Goal: Task Accomplishment & Management: Manage account settings

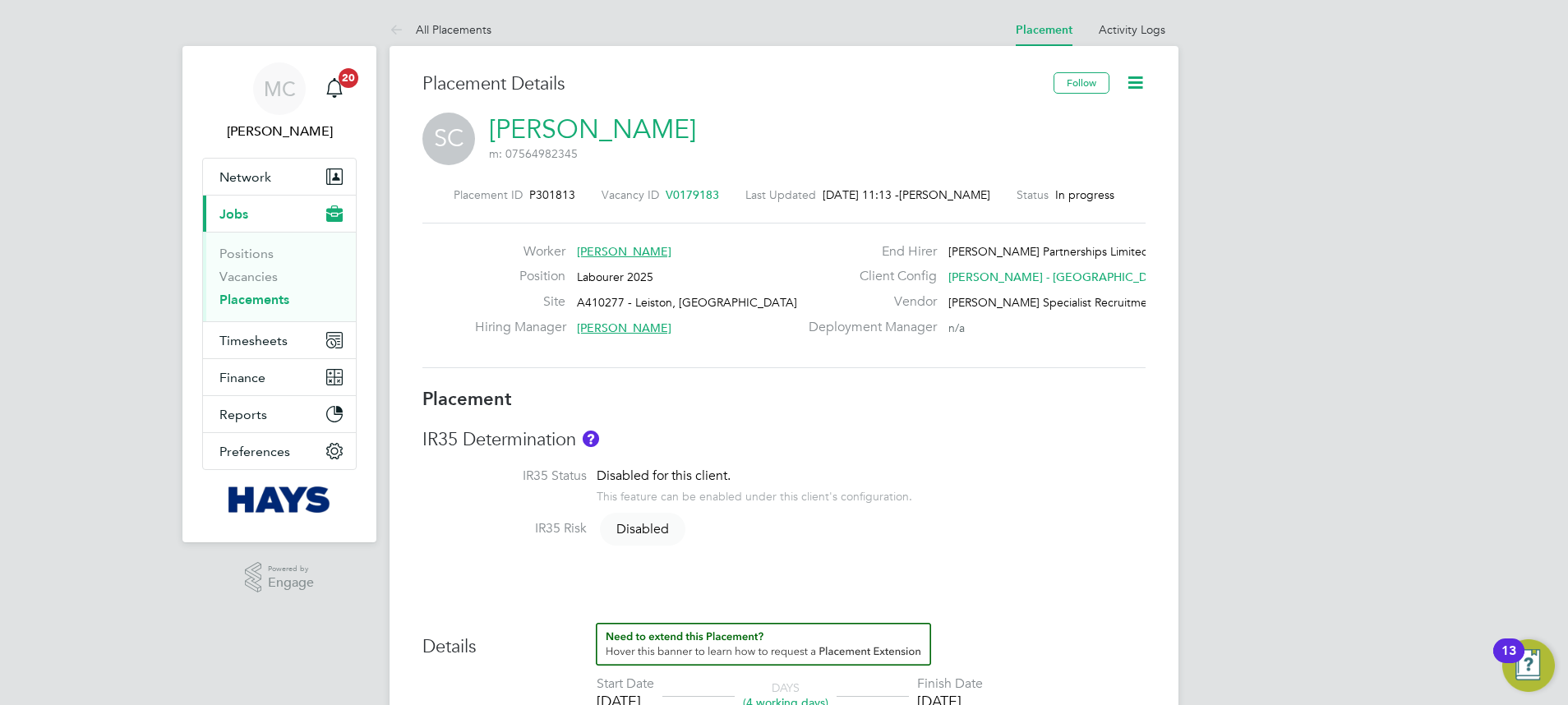
click at [617, 76] on icon at bounding box center [1135, 82] width 20 height 20
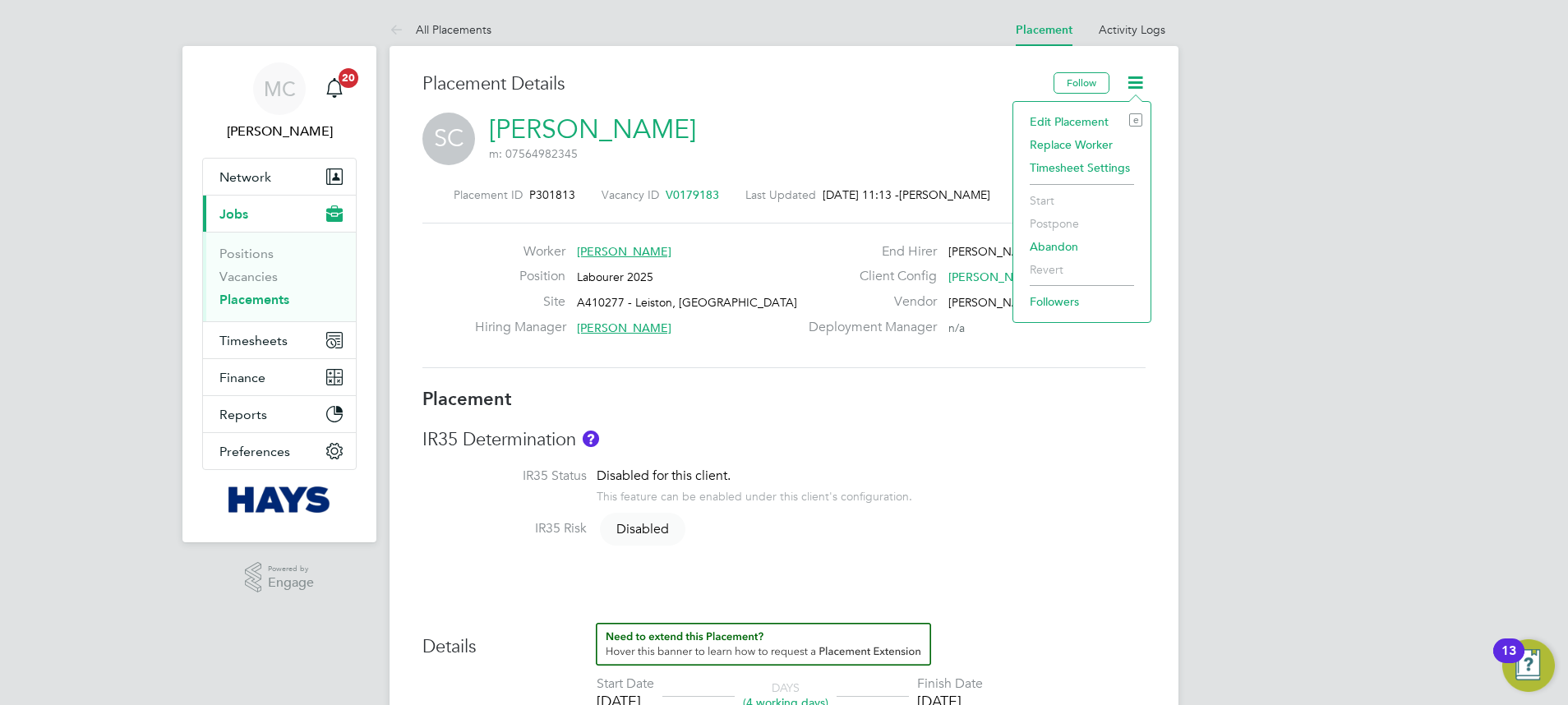
click at [617, 114] on li "Edit Placement e" at bounding box center [1082, 122] width 121 height 23
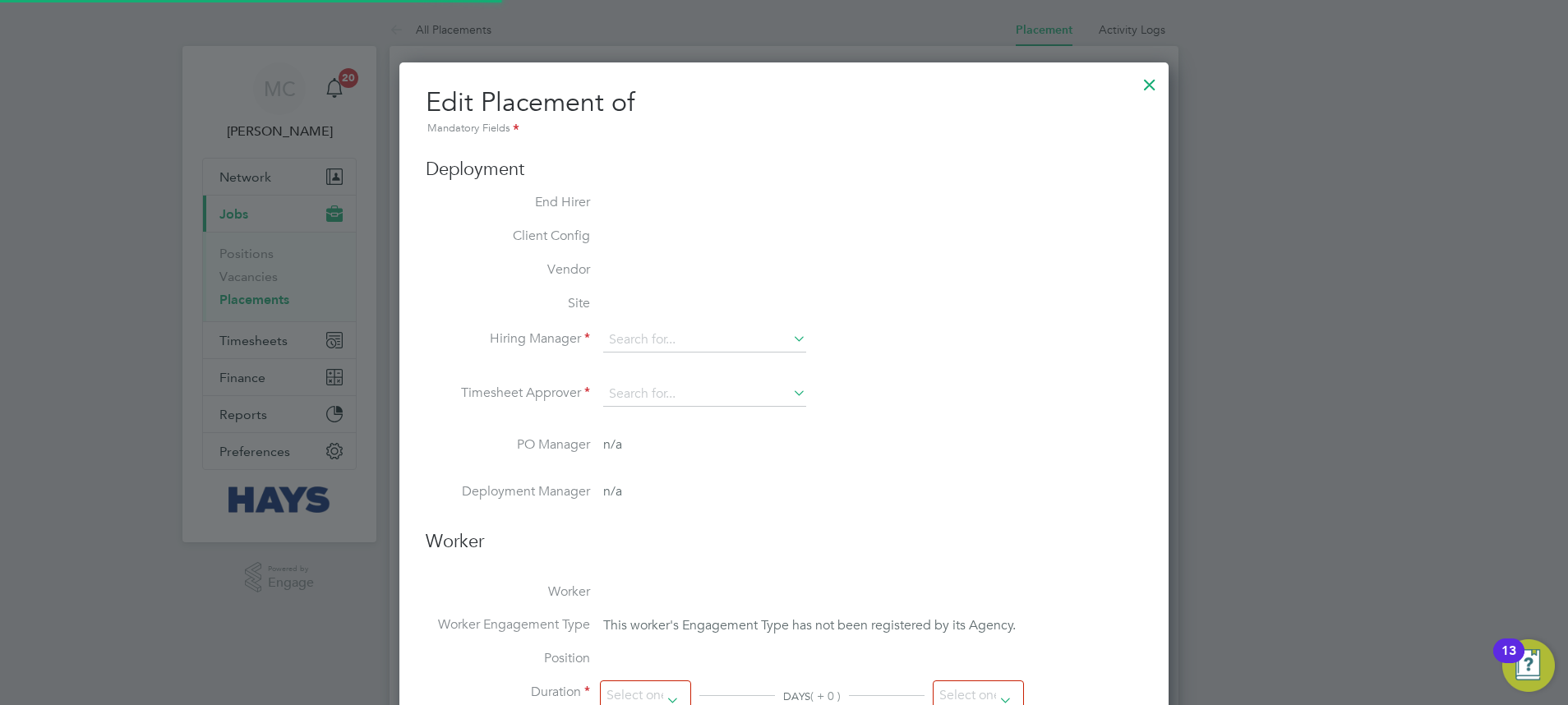
type input "Graeme Simpson"
type input "Neil Hesketh"
type input "[DATE]"
type input "08:00"
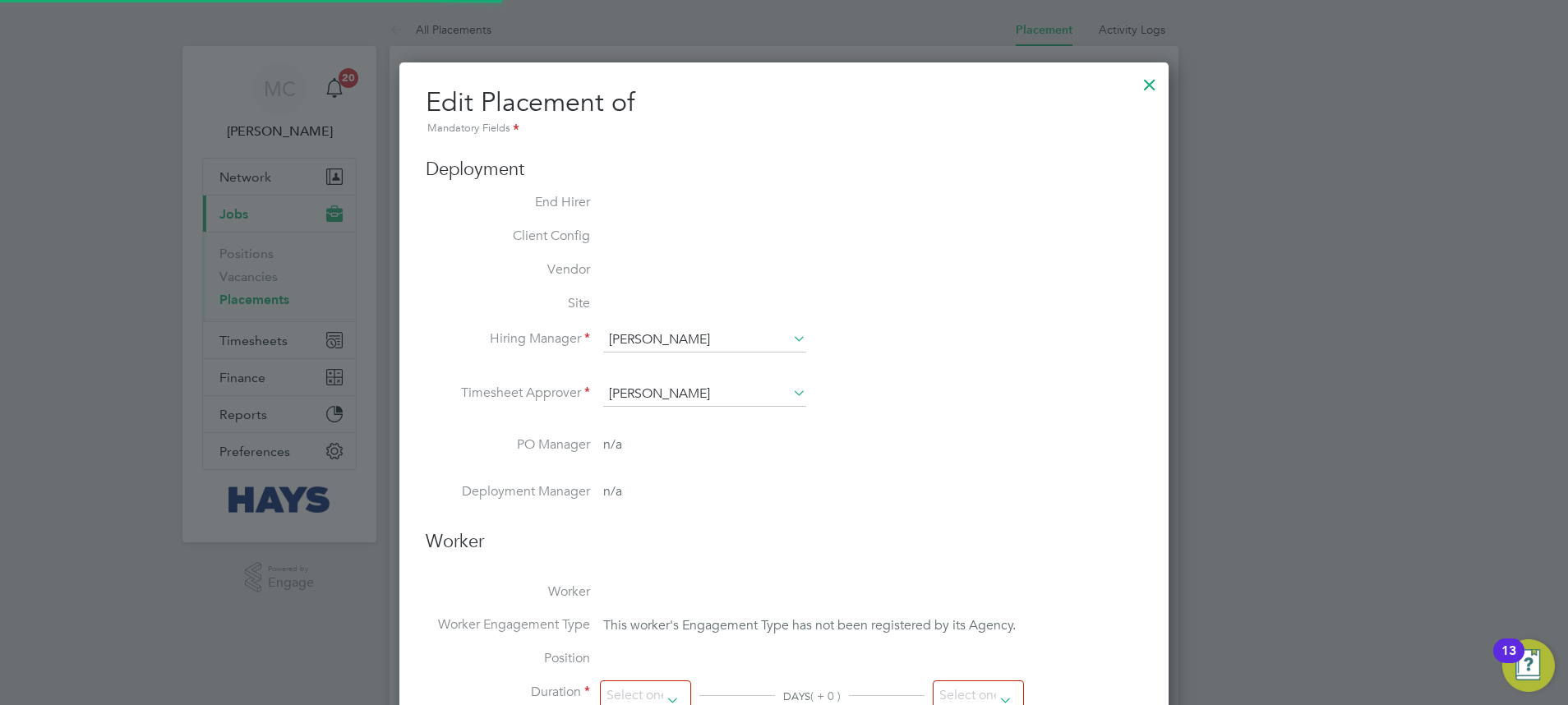
type input "17:00"
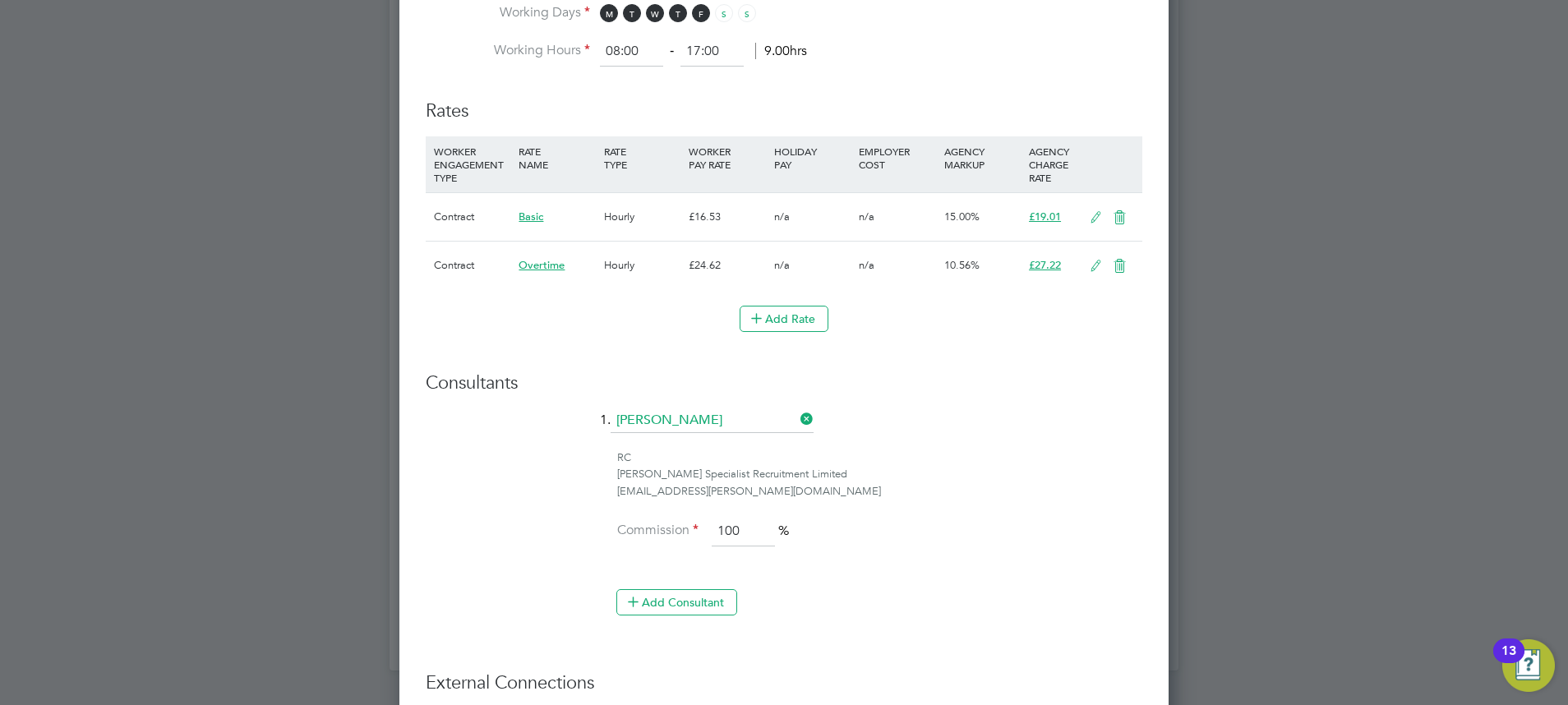
click at [617, 275] on input "Samreet Thandi" at bounding box center [711, 421] width 203 height 25
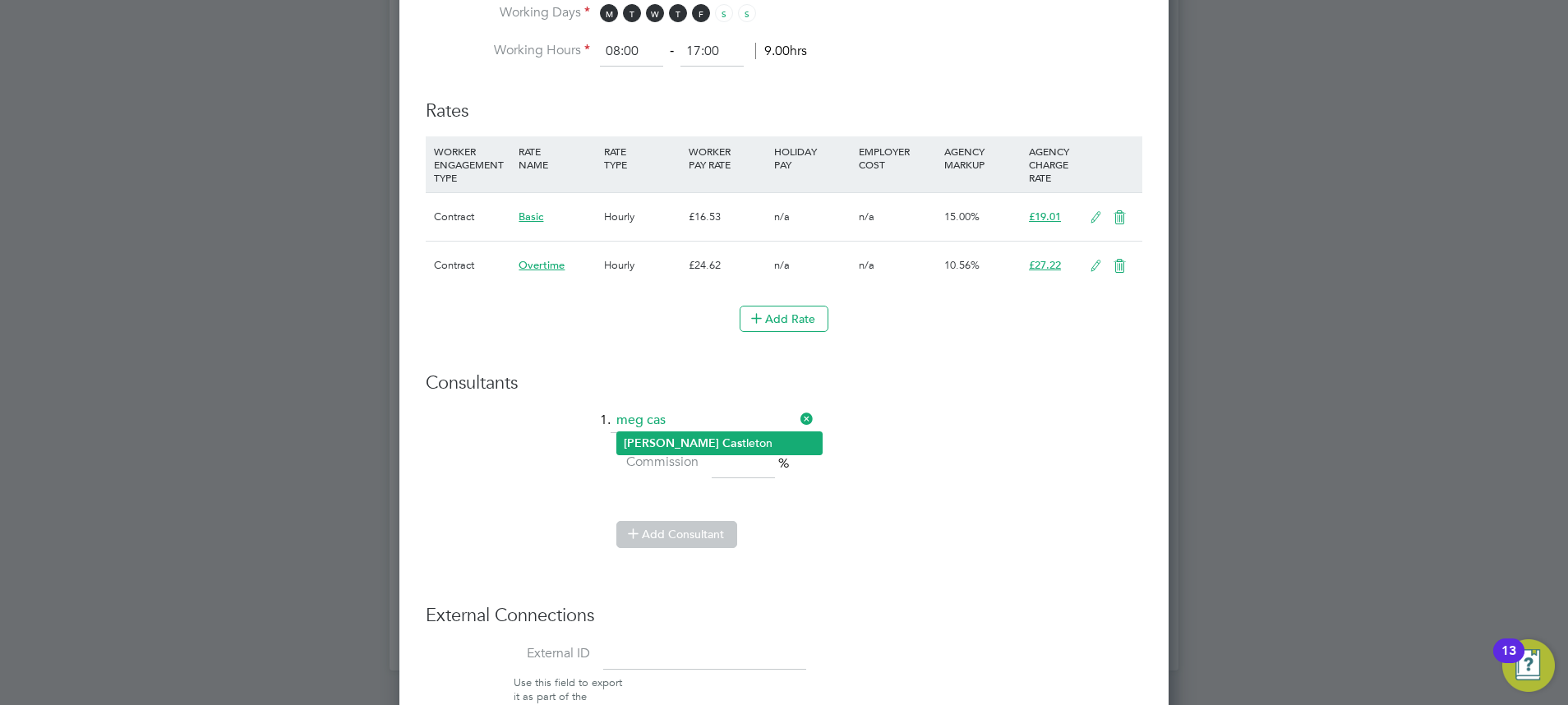
click at [617, 275] on li "Meg Cas tleton" at bounding box center [719, 443] width 204 height 22
type input "[PERSON_NAME]"
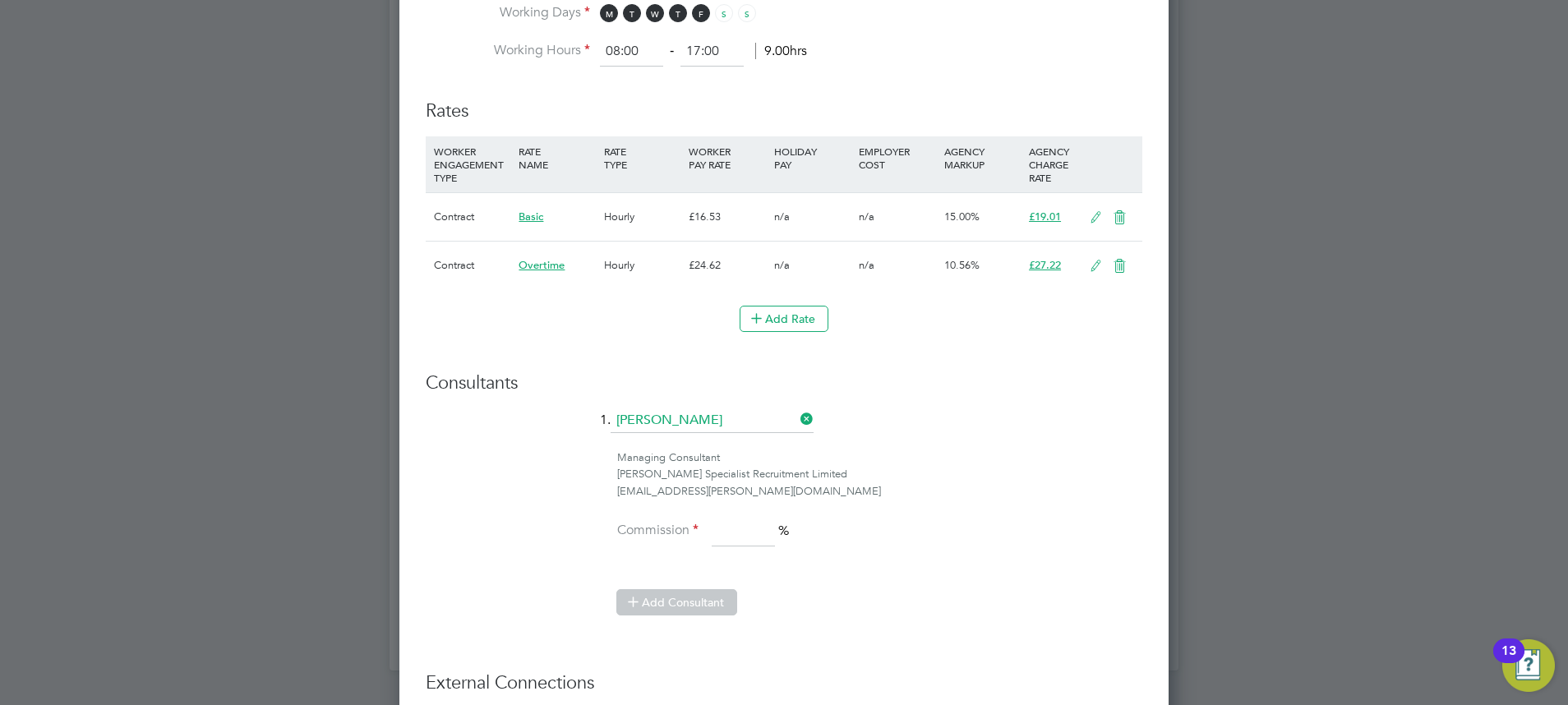
click at [617, 275] on input at bounding box center [743, 531] width 63 height 30
type input "100"
click at [617, 275] on div "meg.castleton@hays.com" at bounding box center [880, 492] width 525 height 18
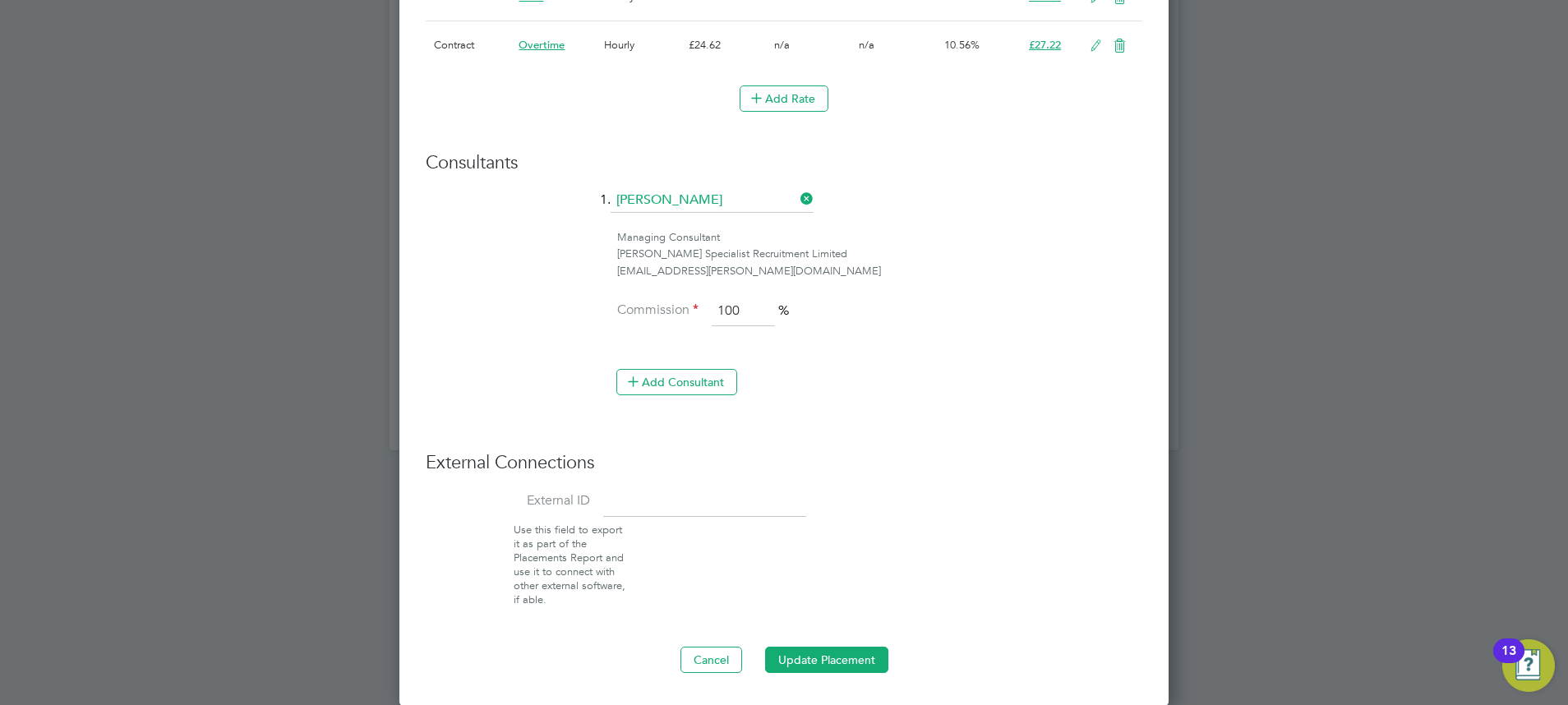
click at [617, 275] on input at bounding box center [704, 503] width 203 height 30
paste input "30642491"
type input "30642491"
click at [617, 275] on button "Update Placement" at bounding box center [826, 659] width 124 height 26
